Goal: Task Accomplishment & Management: Use online tool/utility

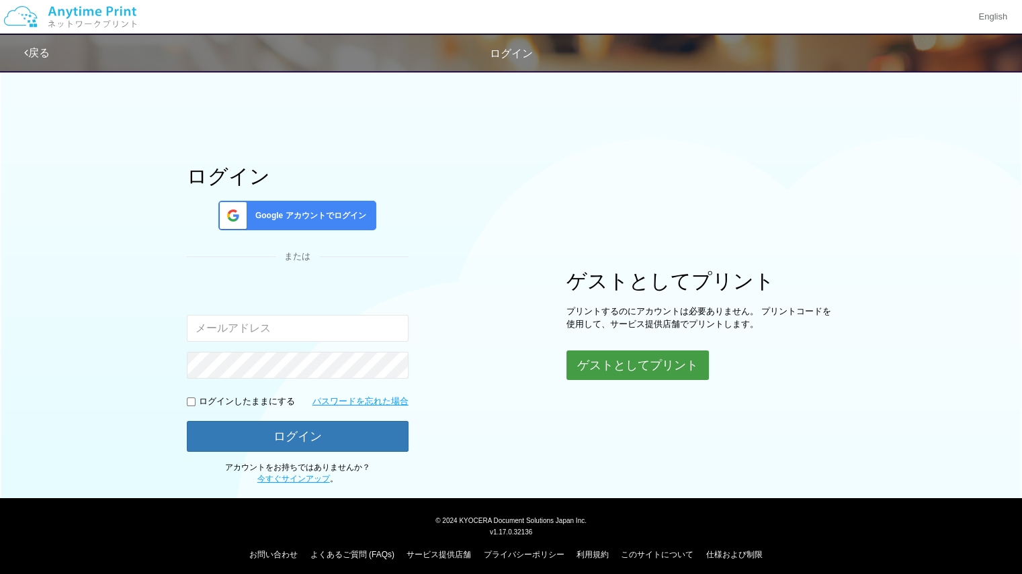
click at [619, 354] on button "ゲストとしてプリント" at bounding box center [637, 366] width 142 height 30
click at [615, 369] on button "ゲストとしてプリント" at bounding box center [637, 366] width 142 height 30
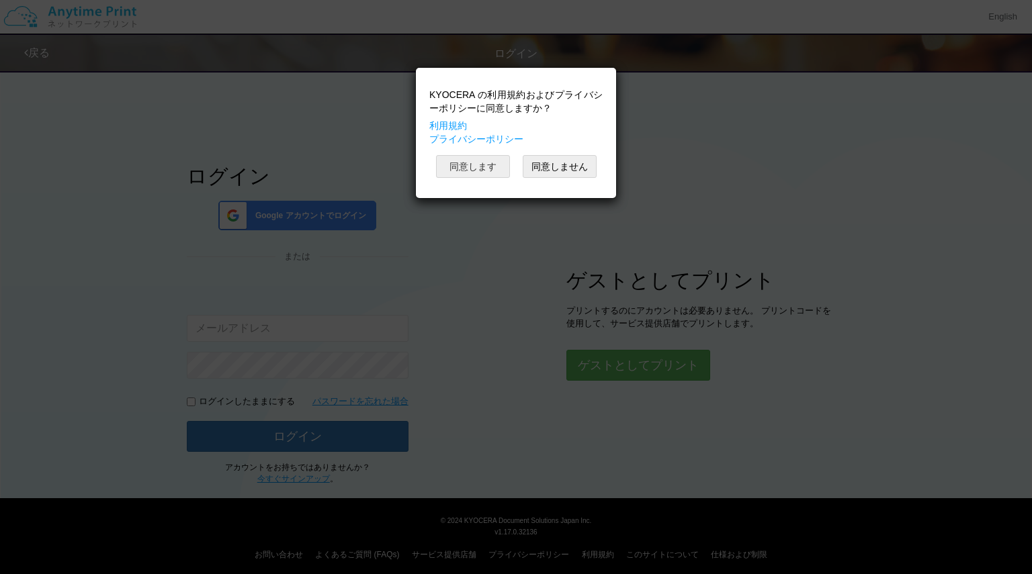
click at [486, 161] on button "同意します" at bounding box center [473, 166] width 74 height 23
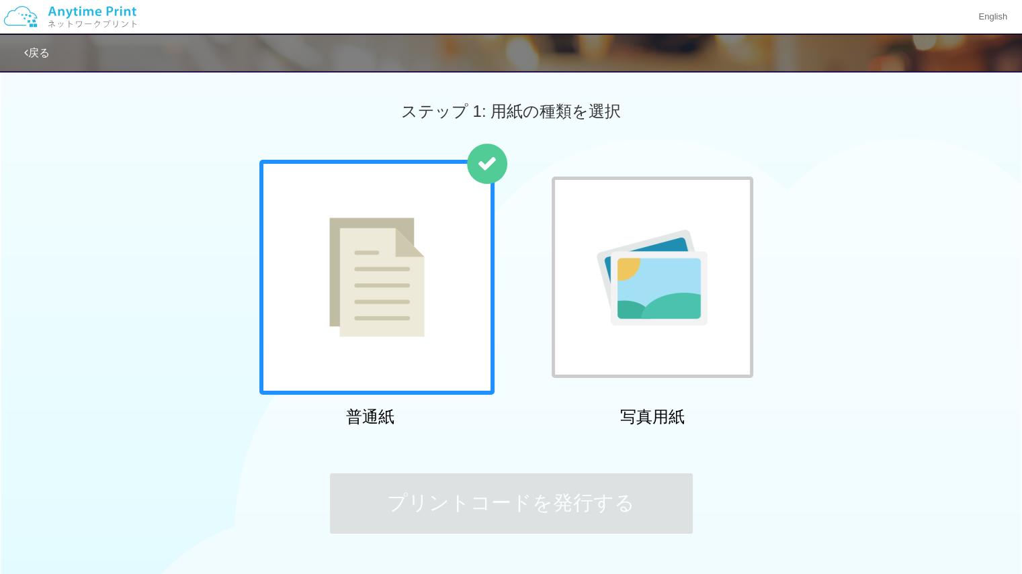
scroll to position [96, 0]
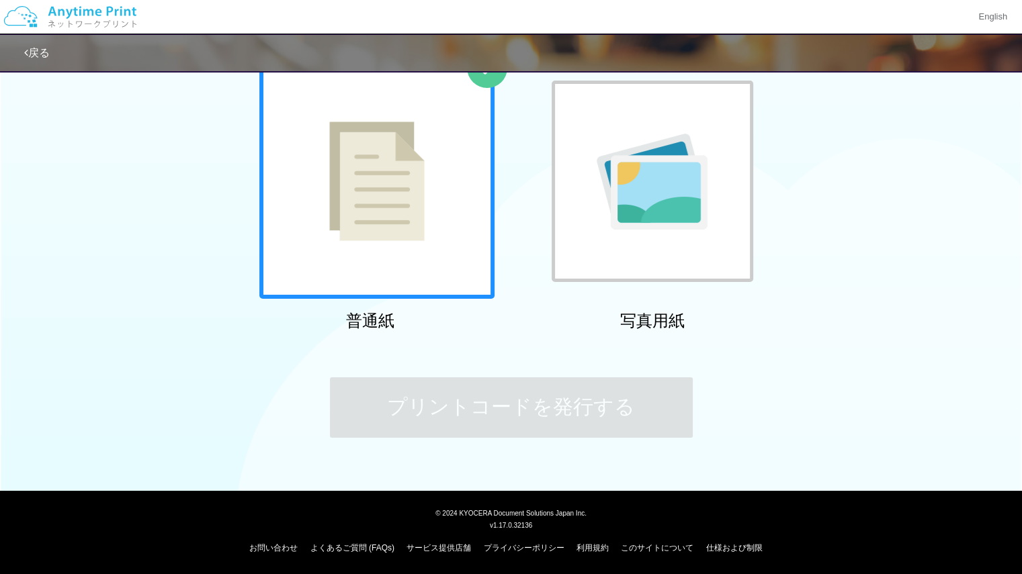
click at [416, 185] on div at bounding box center [376, 181] width 235 height 235
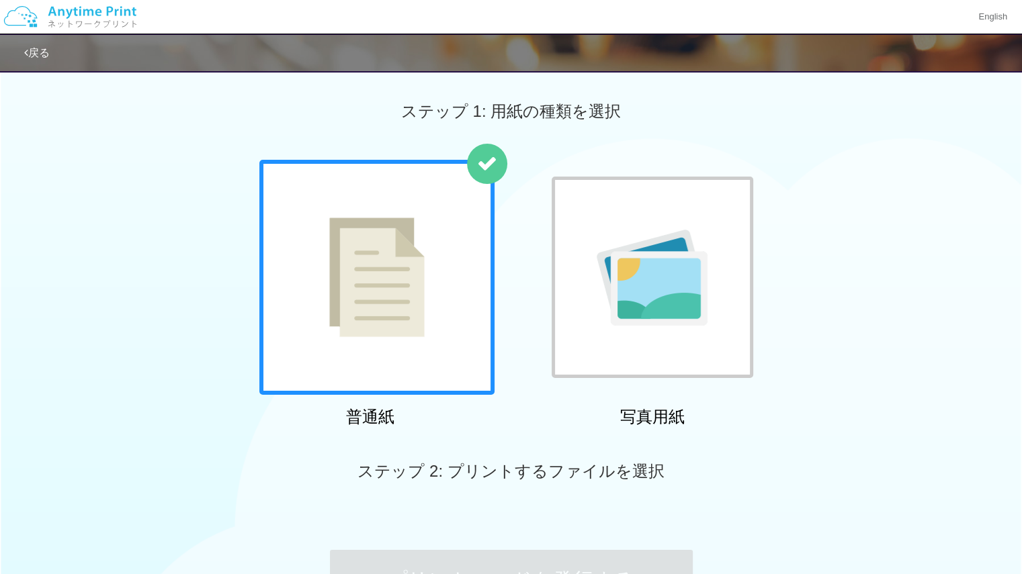
scroll to position [173, 0]
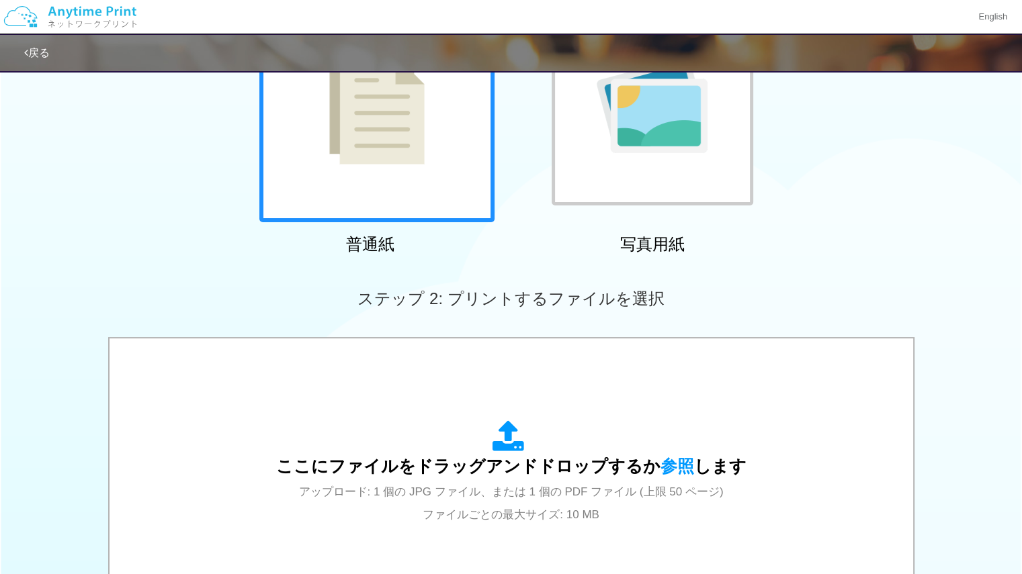
click at [474, 368] on div "ステップ 1: 用紙の種類を選択 普通紙 写真用紙 普通紙 写真用紙 previous next slide 1 of 2 comma.current.act…" at bounding box center [511, 321] width 1022 height 862
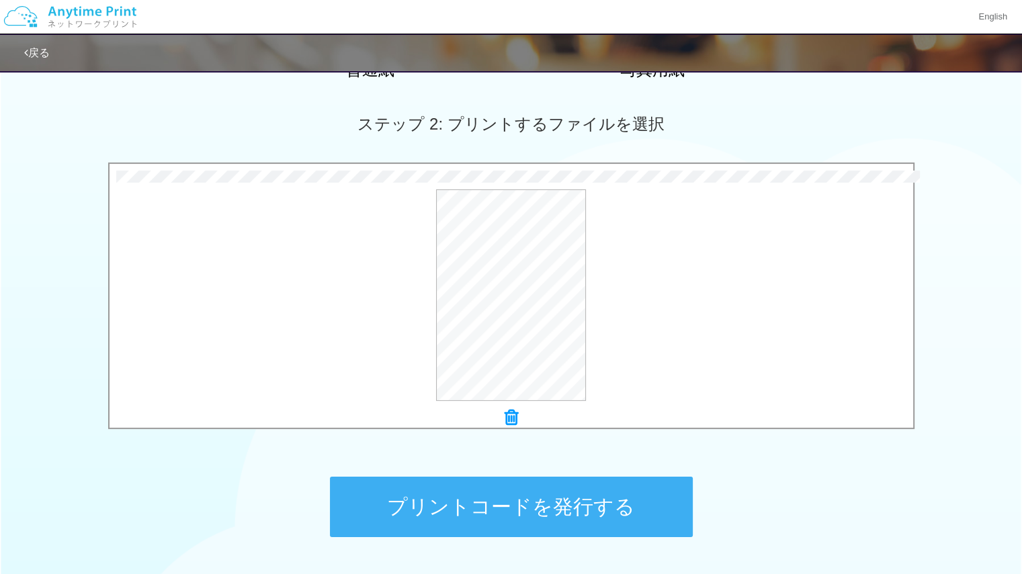
scroll to position [353, 0]
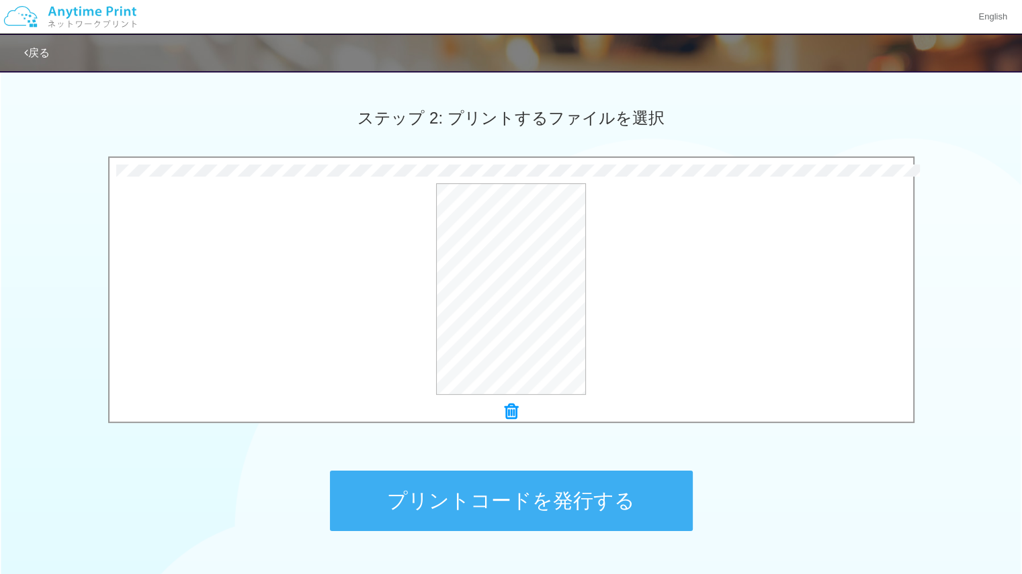
click at [449, 483] on button "プリントコードを発行する" at bounding box center [511, 501] width 363 height 60
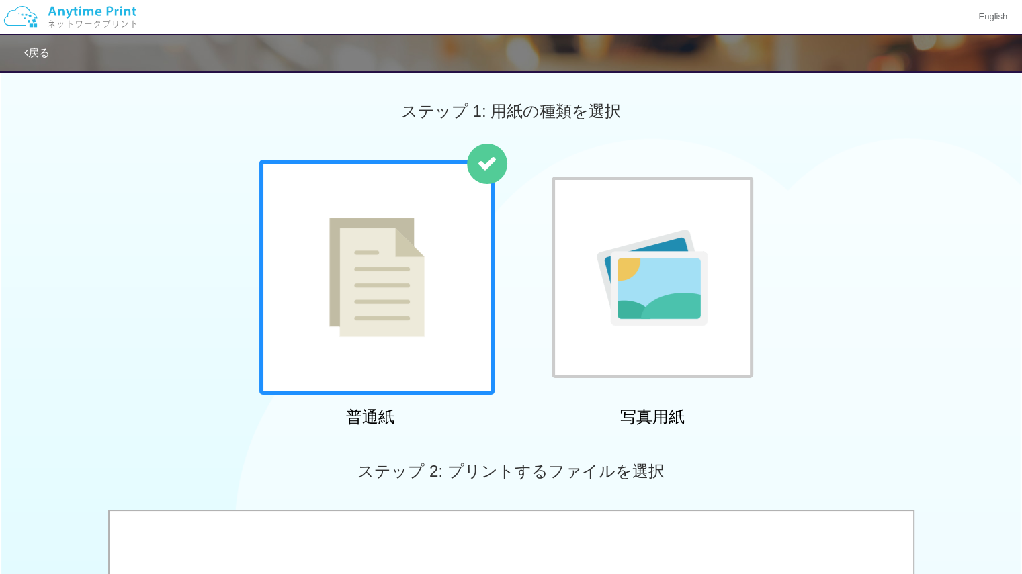
scroll to position [5, 0]
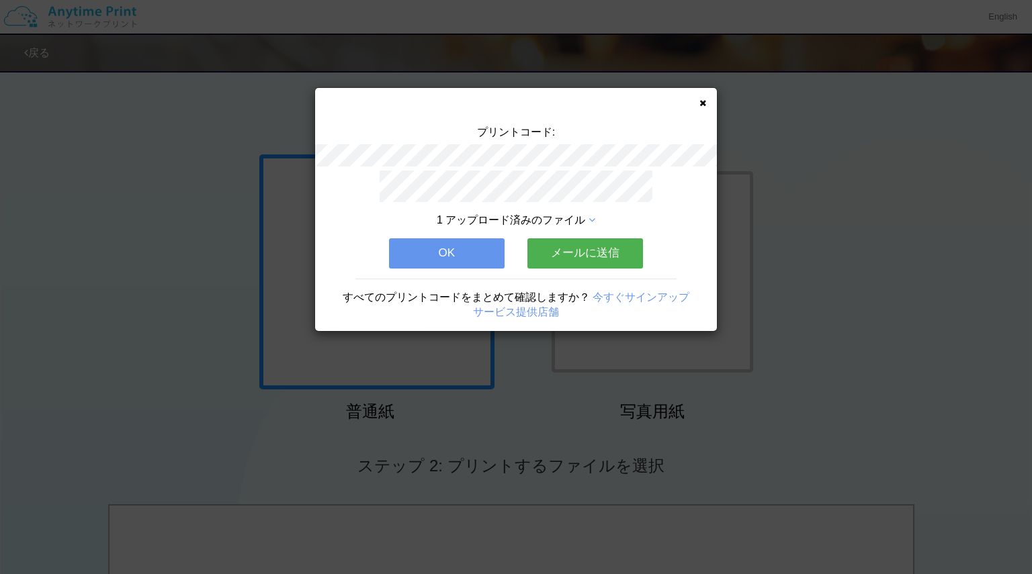
click at [462, 244] on button "OK" at bounding box center [447, 253] width 116 height 30
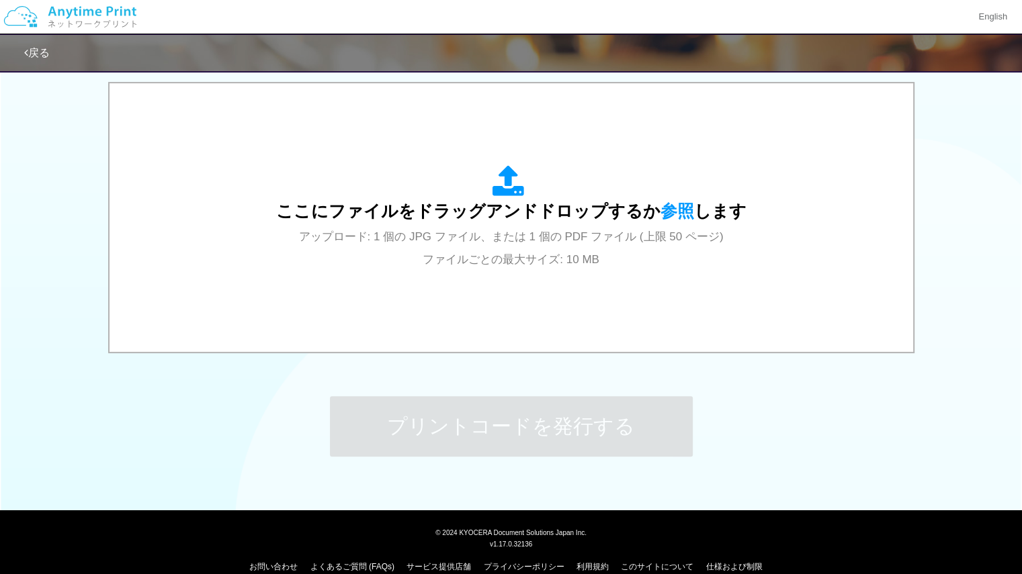
scroll to position [446, 0]
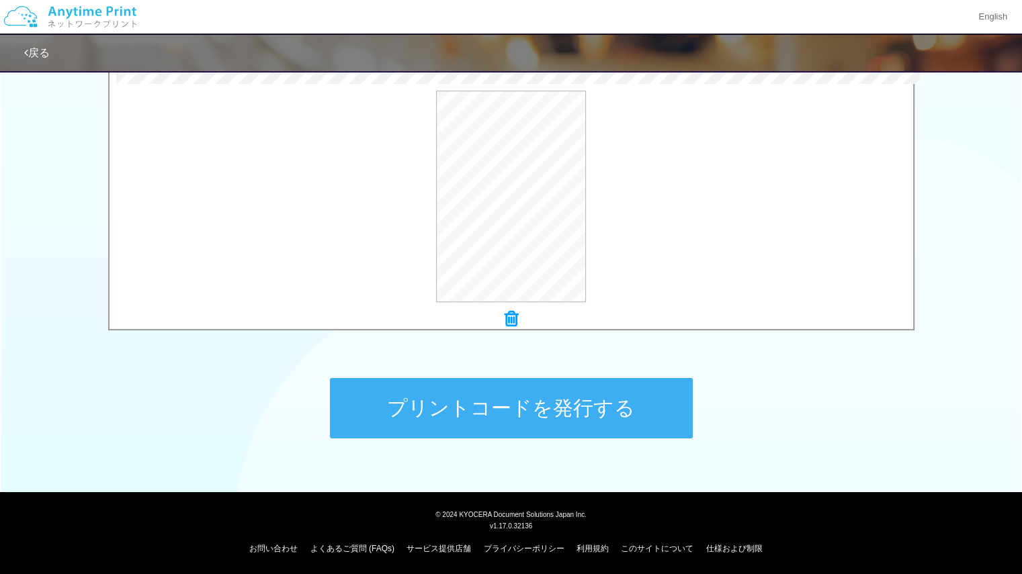
click at [434, 381] on button "プリントコードを発行する" at bounding box center [511, 408] width 363 height 60
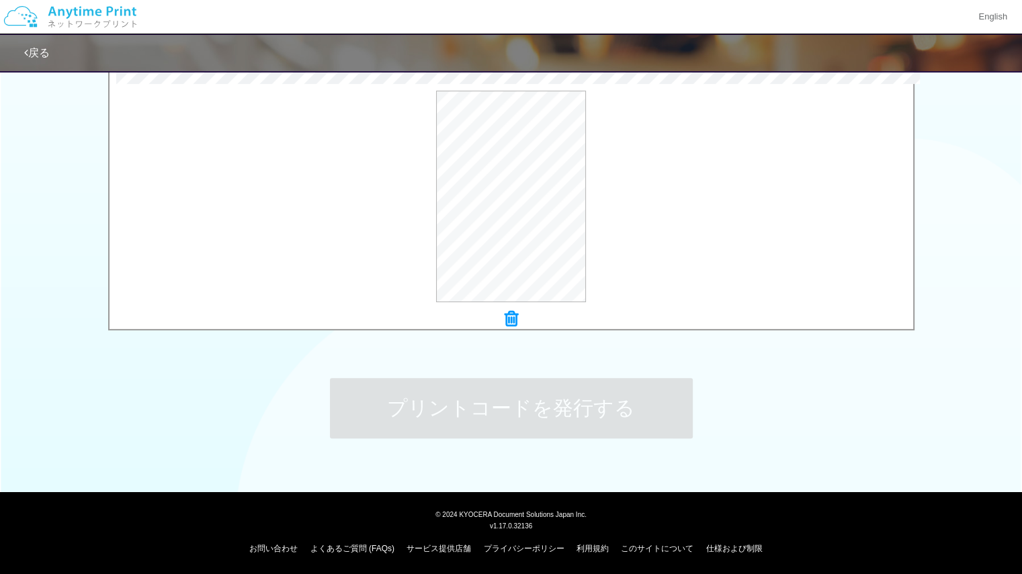
scroll to position [0, 0]
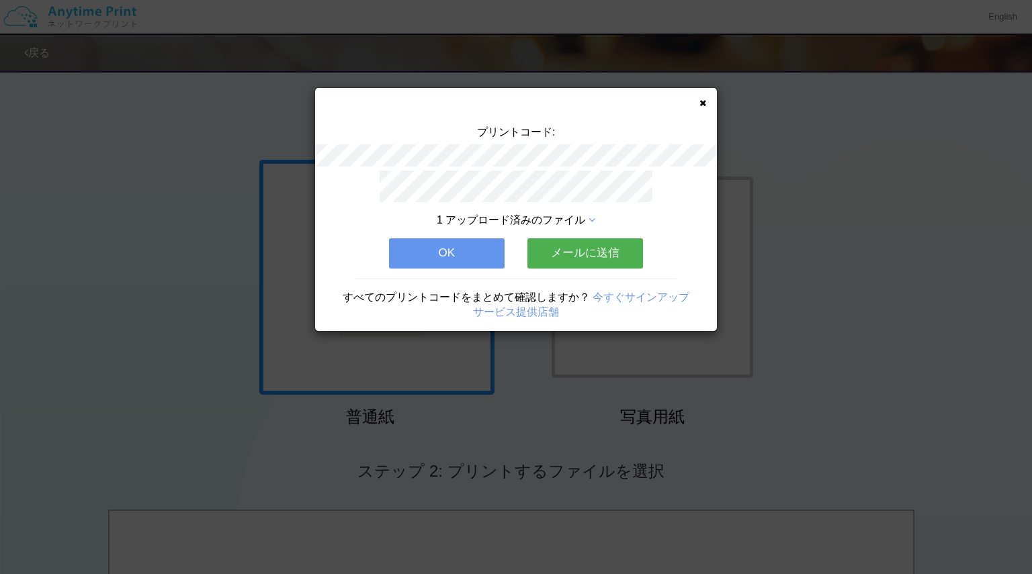
click at [694, 107] on div "プリントコード: 1 アップロード済みのファイル OK メールに送信 すべてのプリントコードをまとめて確認しますか？ 今すぐサインアップ サービス提供店舗" at bounding box center [516, 209] width 402 height 243
click at [706, 92] on div "プリントコード: 1 アップロード済みのファイル OK メールに送信 すべてのプリントコードをまとめて確認しますか？ 今すぐサインアップ サービス提供店舗" at bounding box center [516, 209] width 402 height 243
click at [705, 101] on icon at bounding box center [702, 103] width 7 height 9
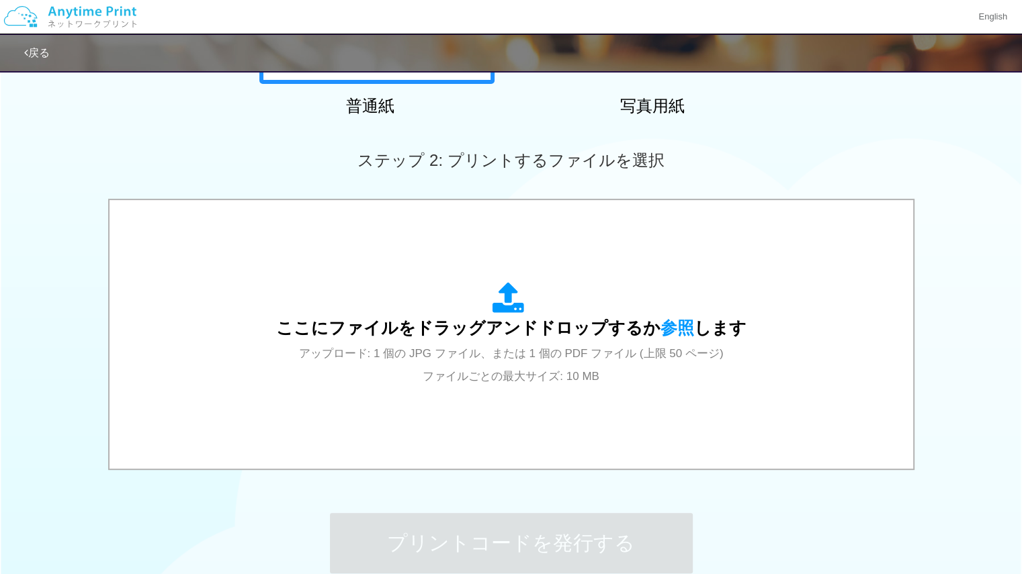
scroll to position [360, 0]
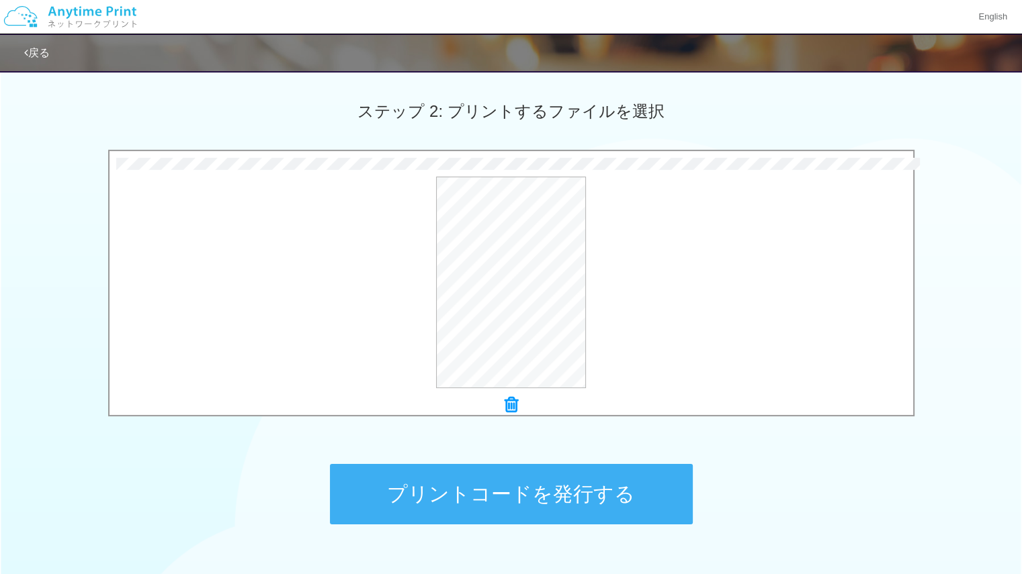
click at [408, 501] on button "プリントコードを発行する" at bounding box center [511, 494] width 363 height 60
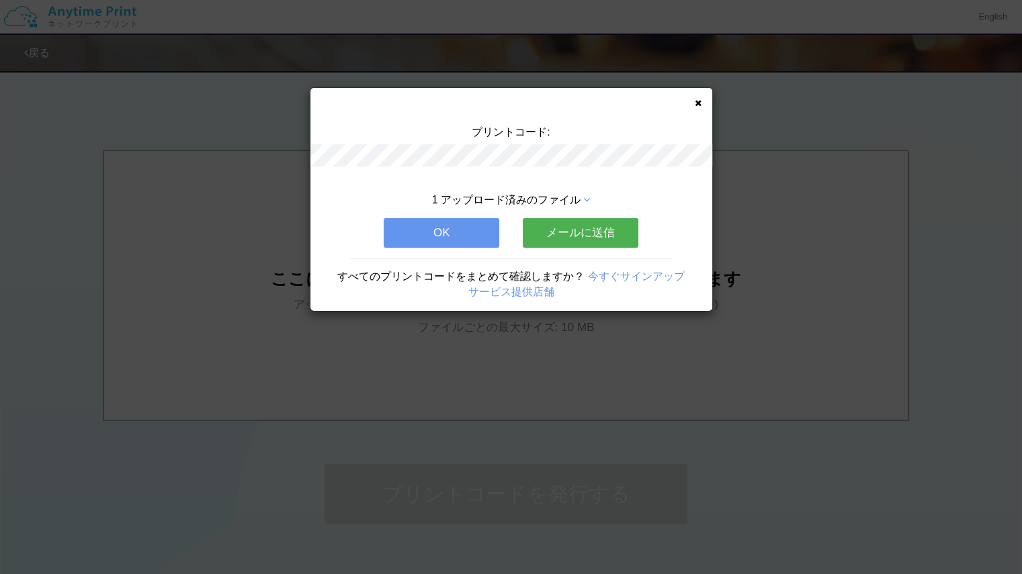
scroll to position [0, 0]
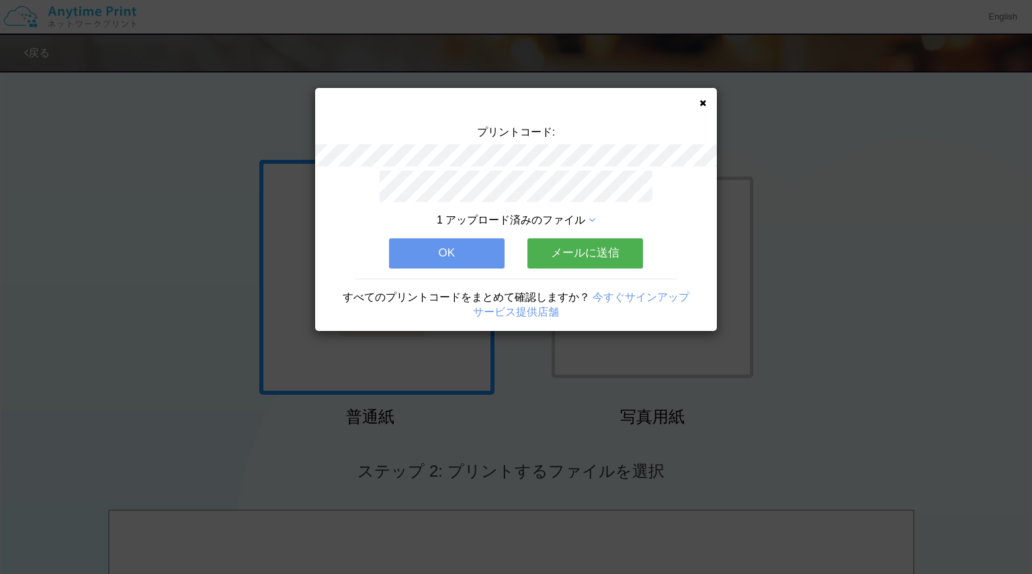
click at [417, 256] on button "OK" at bounding box center [447, 253] width 116 height 30
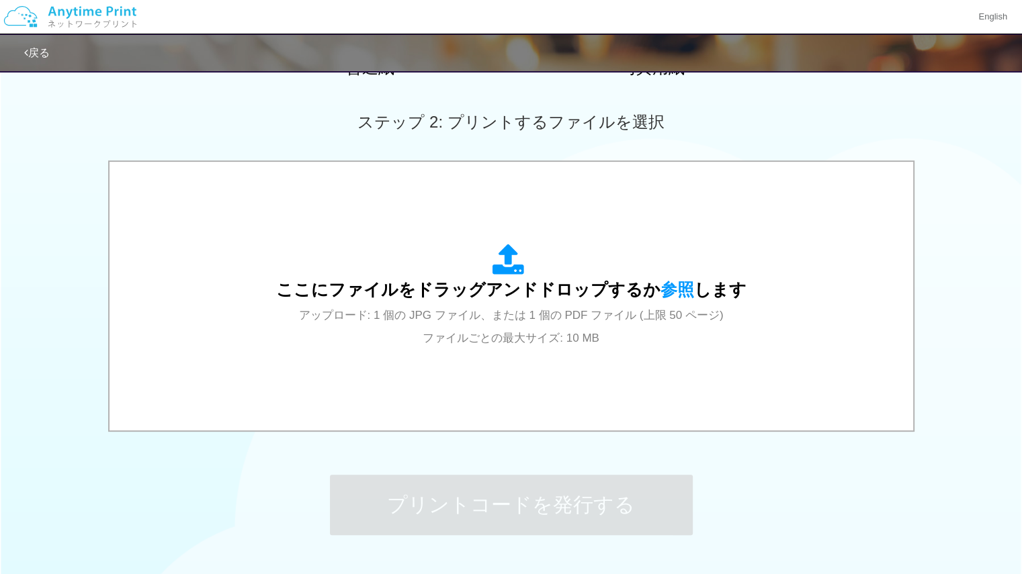
scroll to position [447, 0]
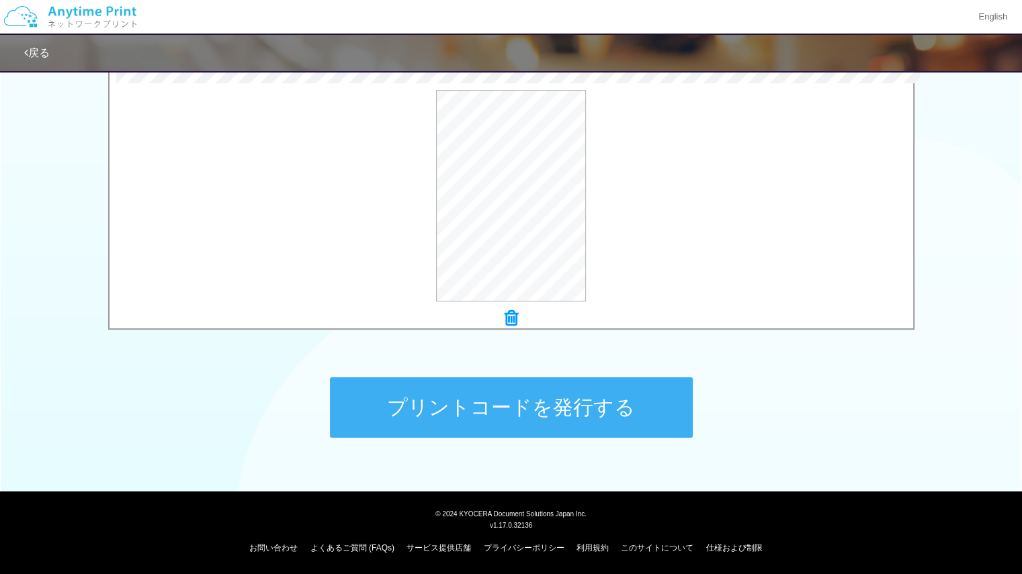
click at [504, 392] on button "プリントコードを発行する" at bounding box center [511, 408] width 363 height 60
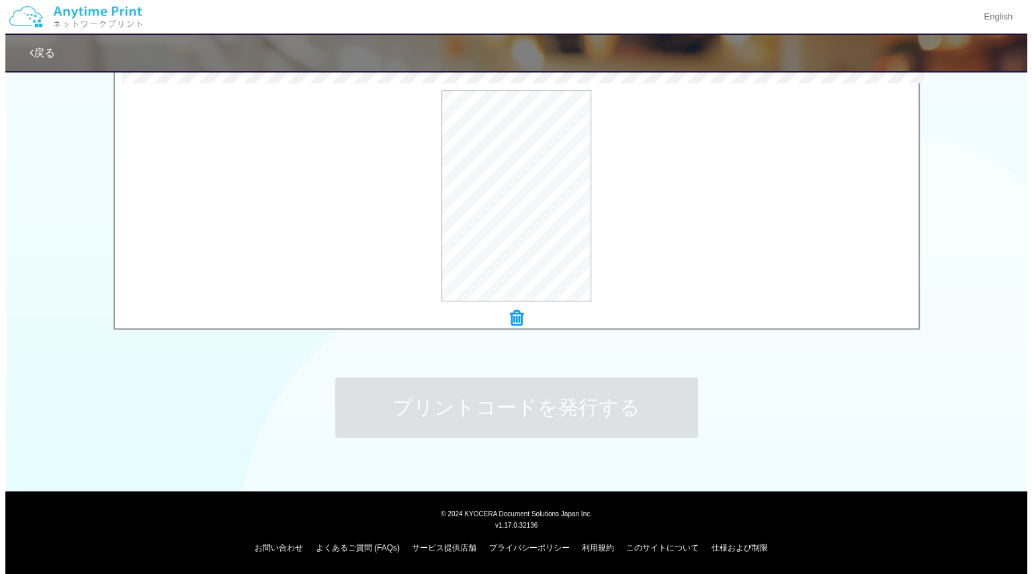
scroll to position [0, 0]
